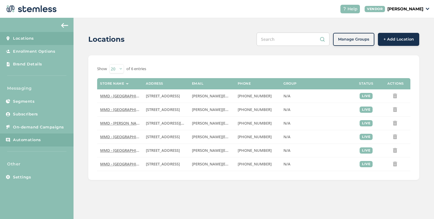
click at [32, 141] on span "Automations" at bounding box center [27, 140] width 28 height 6
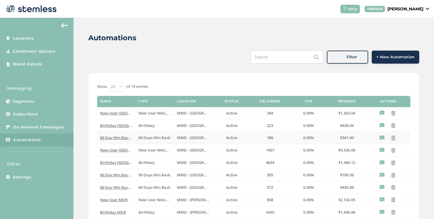
scroll to position [147, 0]
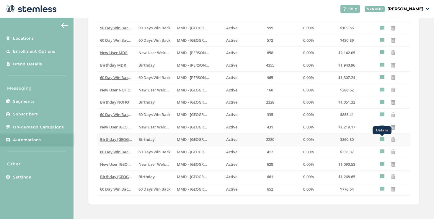
click at [380, 138] on icon "Details" at bounding box center [382, 139] width 5 height 5
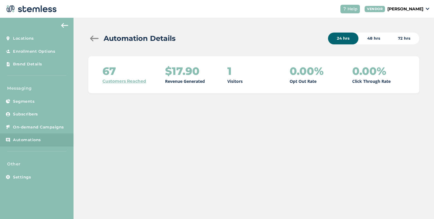
click at [377, 39] on div "48 hrs" at bounding box center [374, 38] width 31 height 12
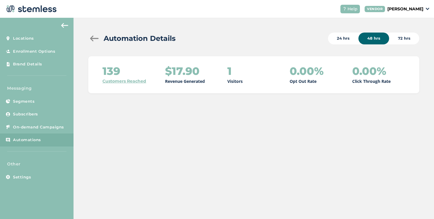
click at [401, 39] on div "72 hrs" at bounding box center [404, 38] width 30 height 12
click at [97, 39] on div at bounding box center [94, 38] width 12 height 6
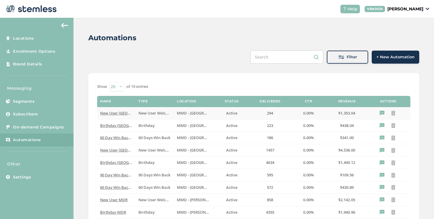
click at [118, 110] on span "New User [GEOGRAPHIC_DATA]" at bounding box center [128, 112] width 57 height 5
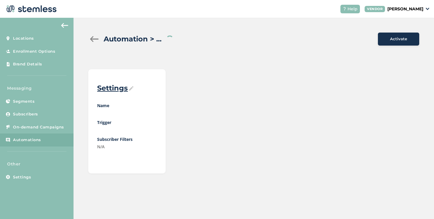
click at [93, 41] on div at bounding box center [94, 39] width 12 height 6
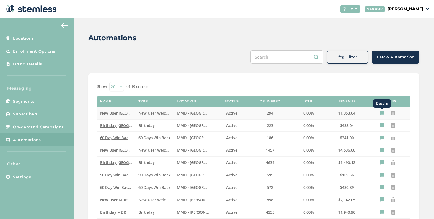
click at [380, 113] on icon "Details" at bounding box center [382, 112] width 5 height 5
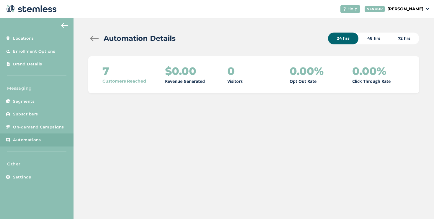
click at [372, 39] on div "48 hrs" at bounding box center [374, 38] width 31 height 12
click at [407, 38] on div "72 hrs" at bounding box center [404, 38] width 30 height 12
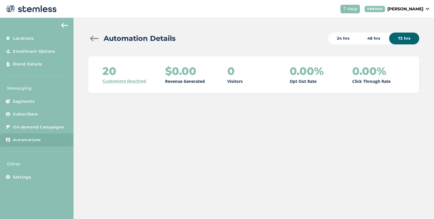
click at [94, 37] on div at bounding box center [94, 38] width 12 height 6
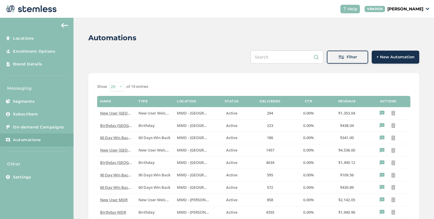
scroll to position [147, 0]
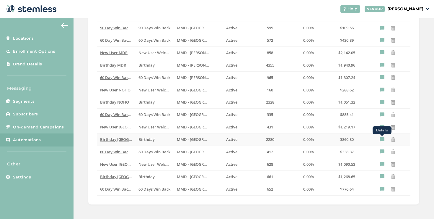
click at [380, 138] on icon "Details" at bounding box center [382, 139] width 5 height 5
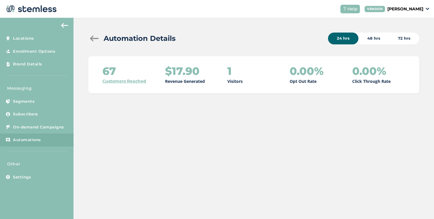
click at [372, 43] on div "48 hrs" at bounding box center [374, 38] width 31 height 12
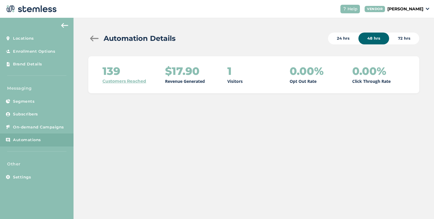
click at [396, 42] on div "72 hrs" at bounding box center [404, 38] width 30 height 12
